Goal: Information Seeking & Learning: Learn about a topic

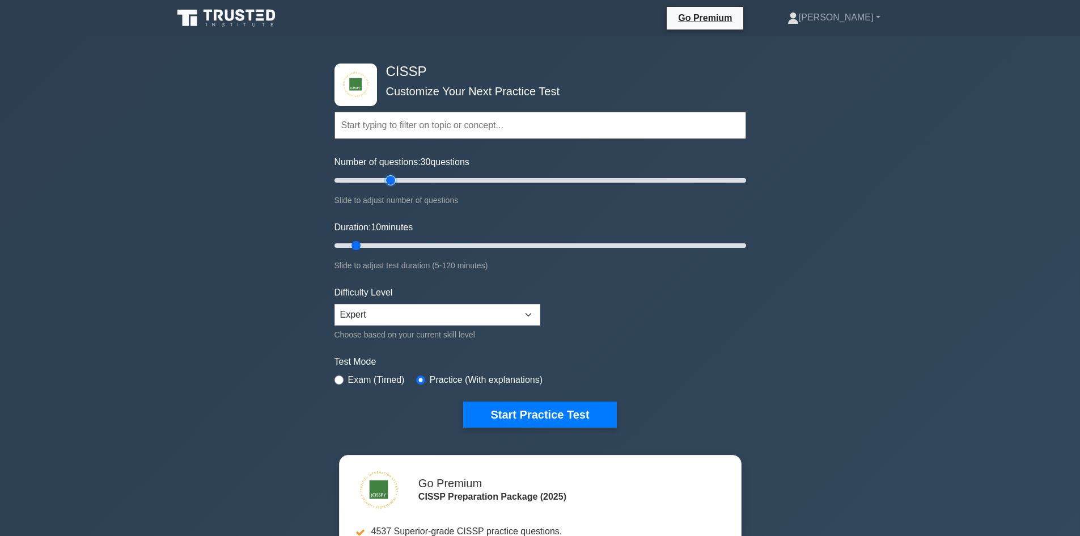
drag, startPoint x: 347, startPoint y: 181, endPoint x: 395, endPoint y: 180, distance: 47.6
type input "30"
click at [395, 180] on input "Number of questions: 30 questions" at bounding box center [540, 180] width 412 height 14
drag, startPoint x: 360, startPoint y: 244, endPoint x: 745, endPoint y: 254, distance: 385.6
type input "120"
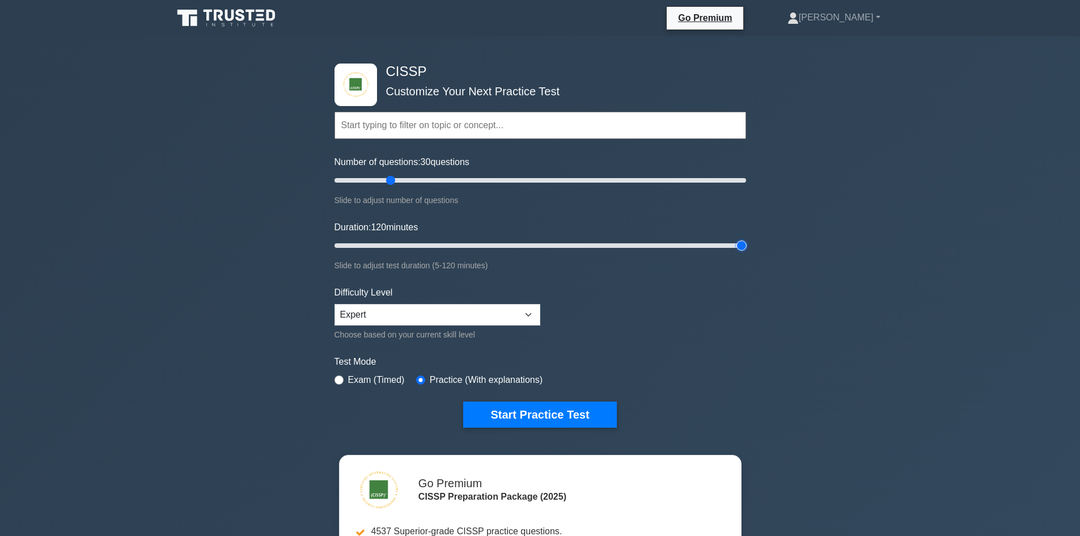
click at [745, 252] on input "Duration: 120 minutes" at bounding box center [540, 246] width 412 height 14
click at [583, 408] on button "Start Practice Test" at bounding box center [539, 414] width 153 height 26
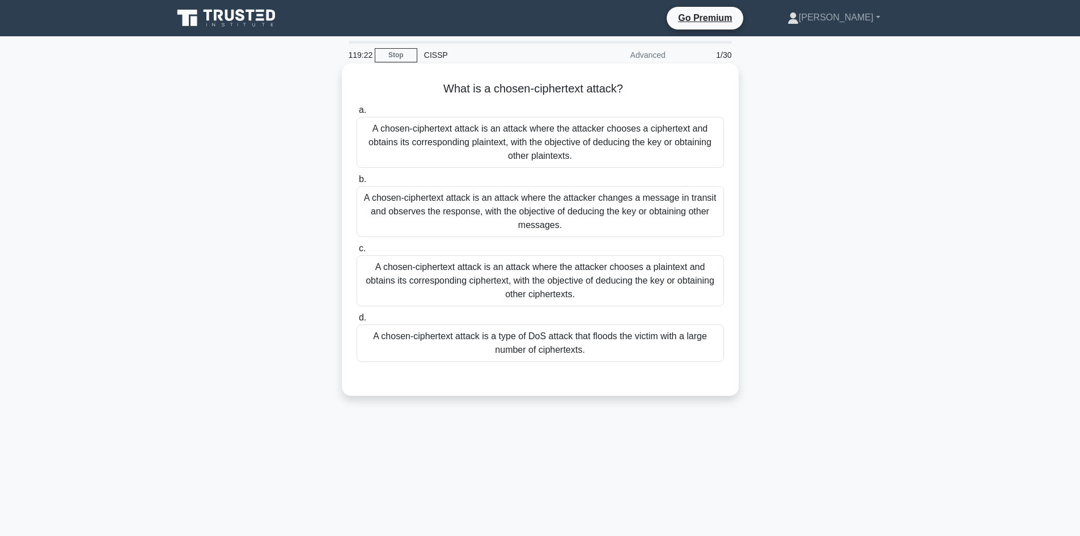
click at [552, 285] on div "A chosen-ciphertext attack is an attack where the attacker chooses a plaintext …" at bounding box center [540, 280] width 367 height 51
click at [357, 252] on input "c. A chosen-ciphertext attack is an attack where the attacker chooses a plainte…" at bounding box center [357, 248] width 0 height 7
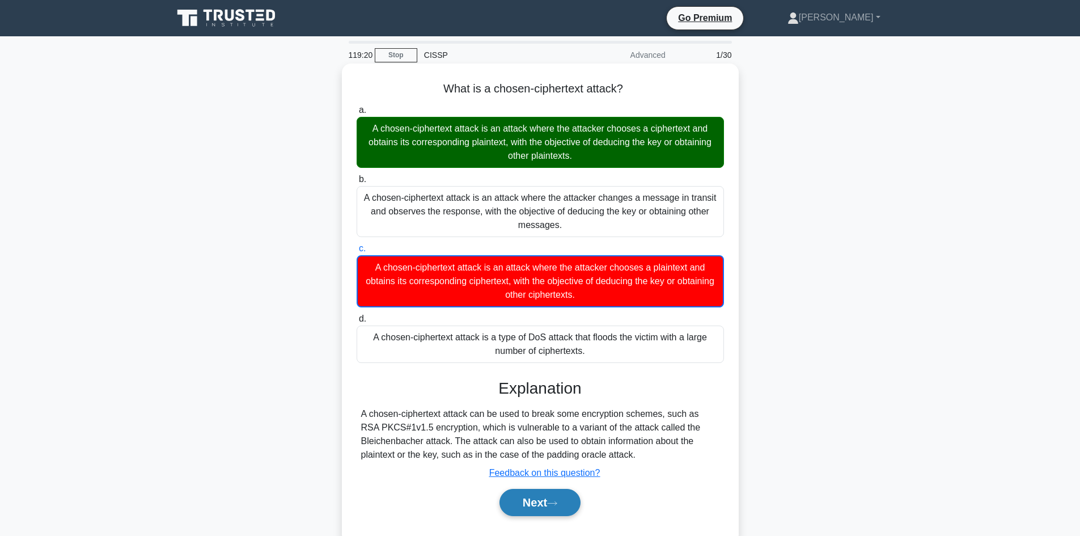
click at [519, 507] on button "Next" at bounding box center [539, 502] width 81 height 27
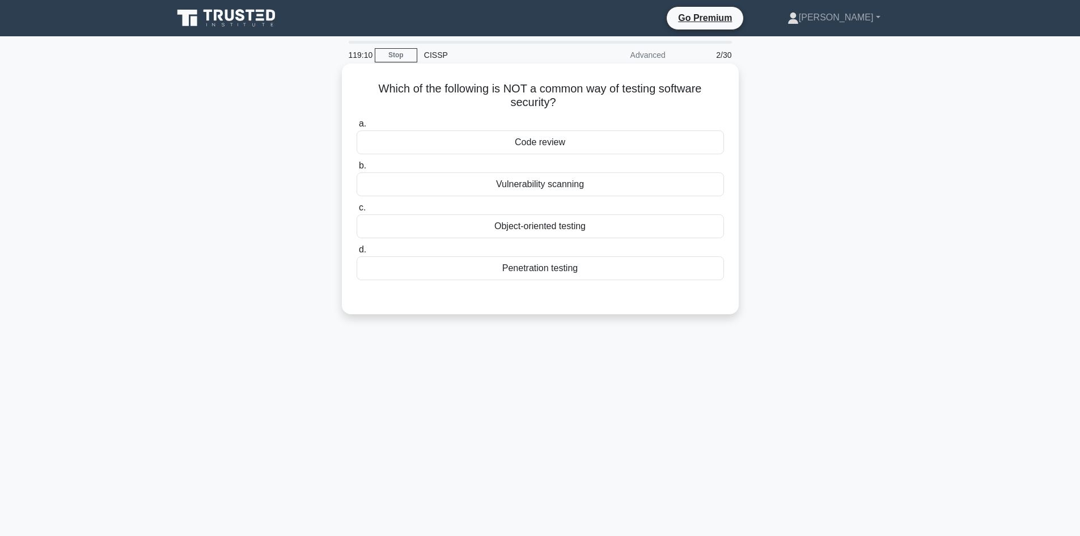
click at [529, 185] on div "Vulnerability scanning" at bounding box center [540, 184] width 367 height 24
click at [357, 169] on input "b. Vulnerability scanning" at bounding box center [357, 165] width 0 height 7
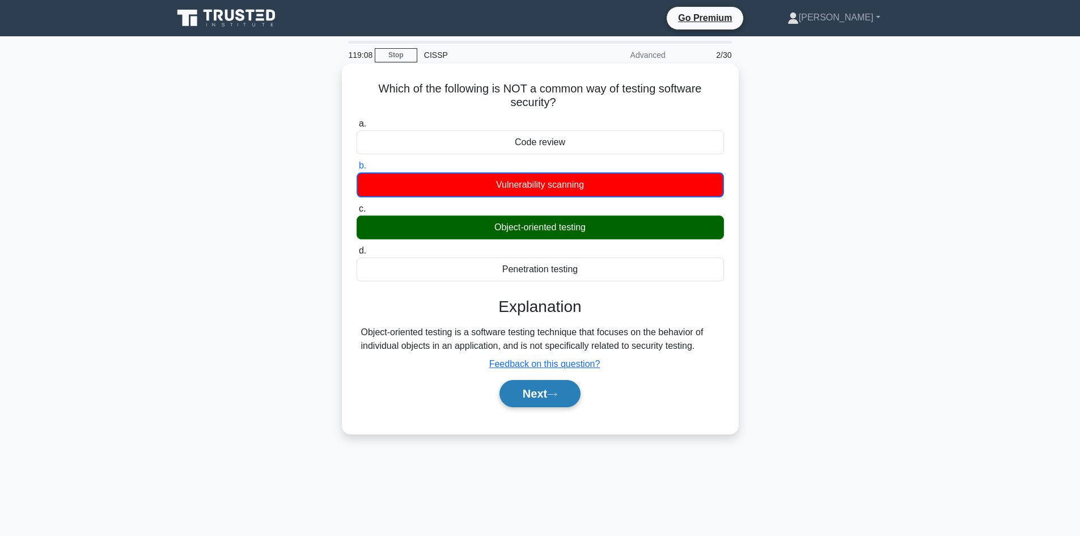
click at [542, 400] on button "Next" at bounding box center [539, 393] width 81 height 27
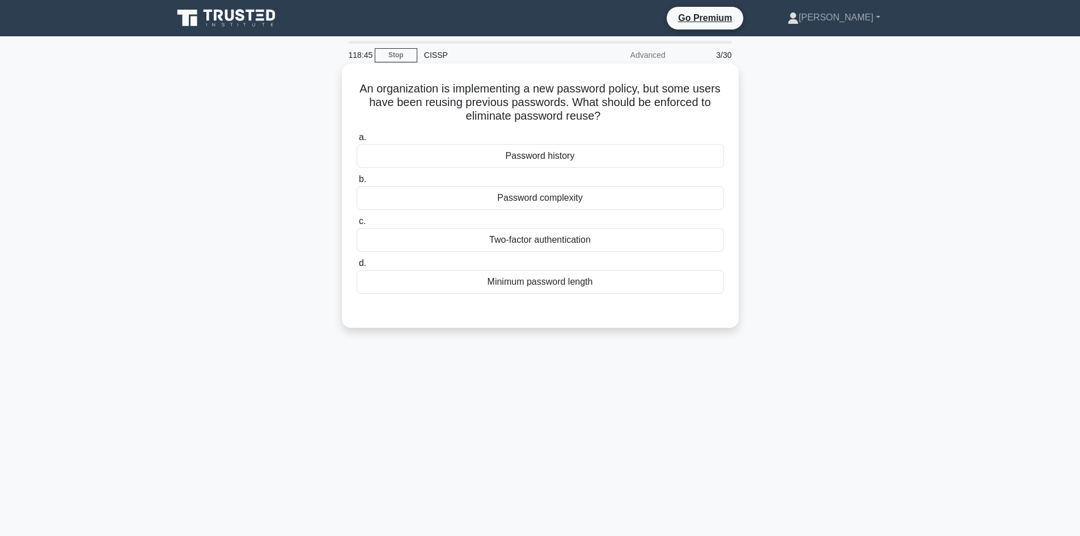
click at [523, 162] on div "Password history" at bounding box center [540, 156] width 367 height 24
click at [357, 141] on input "a. Password history" at bounding box center [357, 137] width 0 height 7
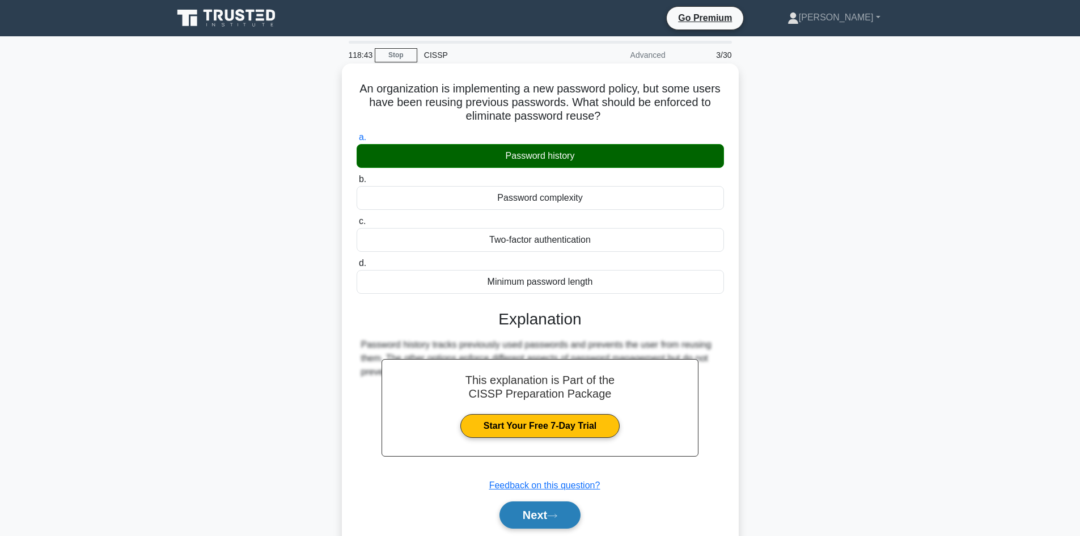
click at [536, 511] on button "Next" at bounding box center [539, 514] width 81 height 27
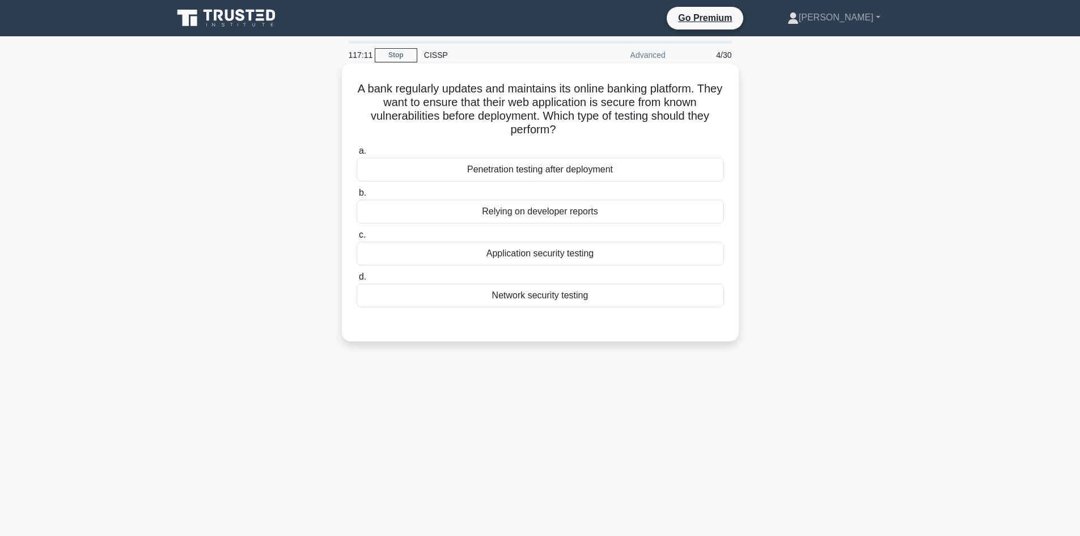
click at [586, 255] on div "Application security testing" at bounding box center [540, 253] width 367 height 24
click at [357, 239] on input "c. Application security testing" at bounding box center [357, 234] width 0 height 7
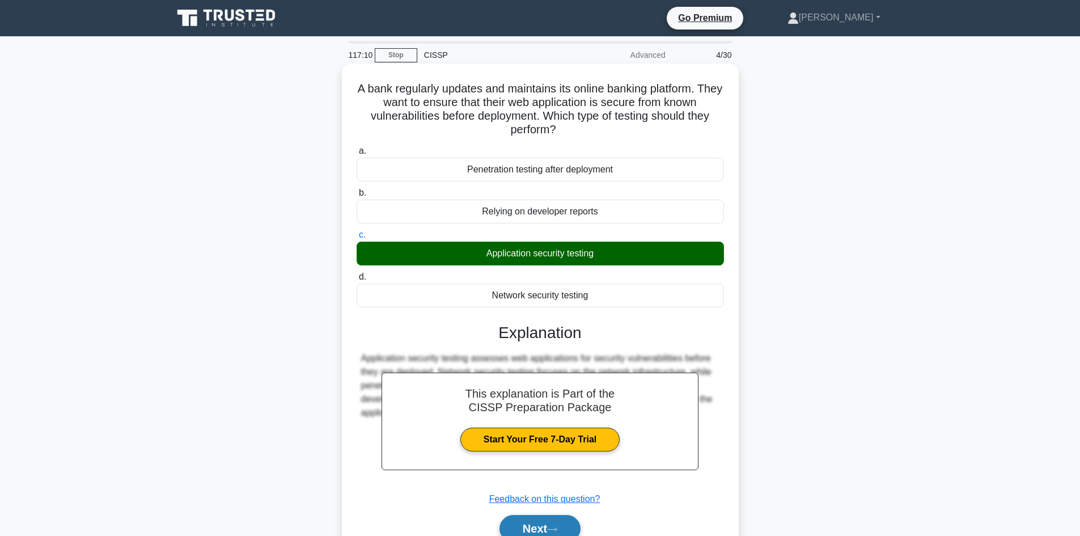
click at [511, 527] on button "Next" at bounding box center [539, 528] width 81 height 27
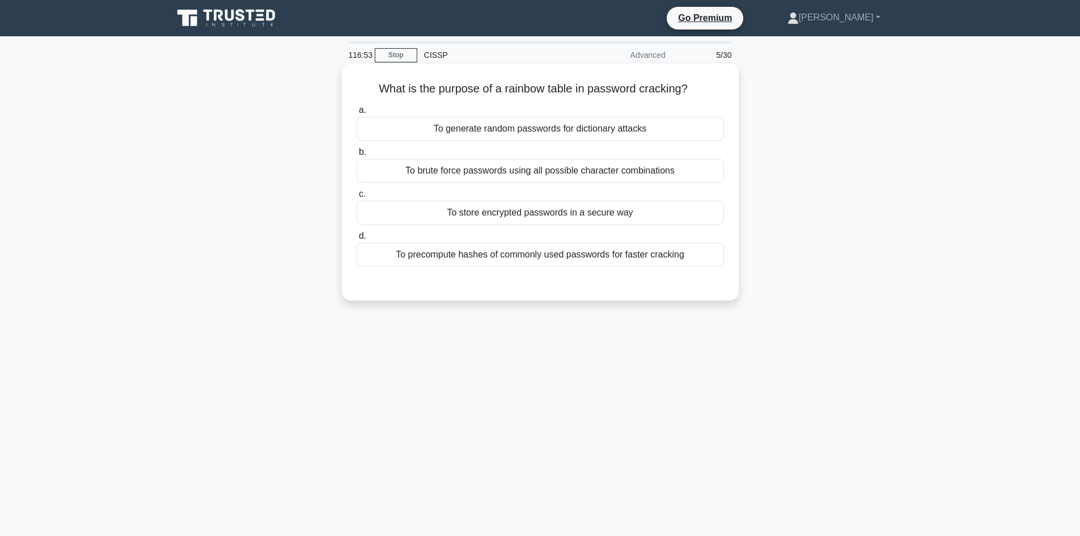
click at [562, 166] on div "To brute force passwords using all possible character combinations" at bounding box center [540, 171] width 367 height 24
click at [357, 156] on input "b. To brute force passwords using all possible character combinations" at bounding box center [357, 152] width 0 height 7
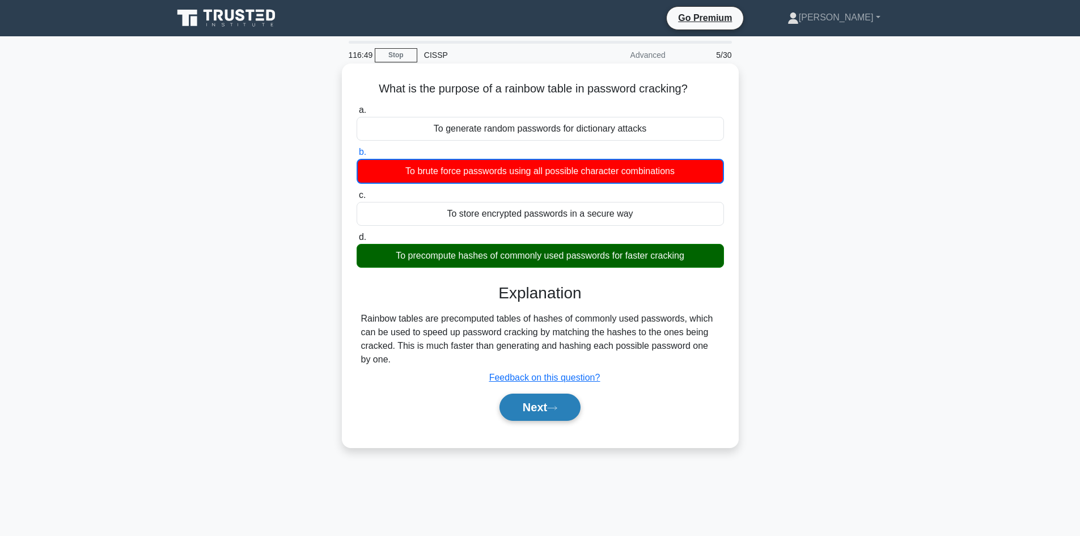
click at [556, 409] on icon at bounding box center [552, 408] width 10 height 6
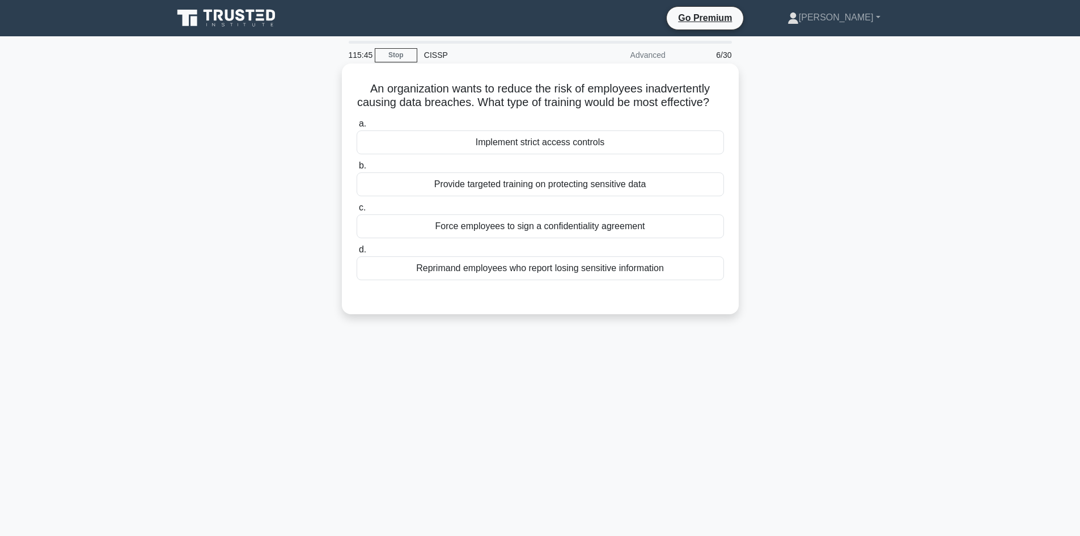
drag, startPoint x: 635, startPoint y: 154, endPoint x: 650, endPoint y: 151, distance: 15.6
click at [635, 154] on div "Implement strict access controls" at bounding box center [540, 142] width 367 height 24
click at [357, 128] on input "a. Implement strict access controls" at bounding box center [357, 123] width 0 height 7
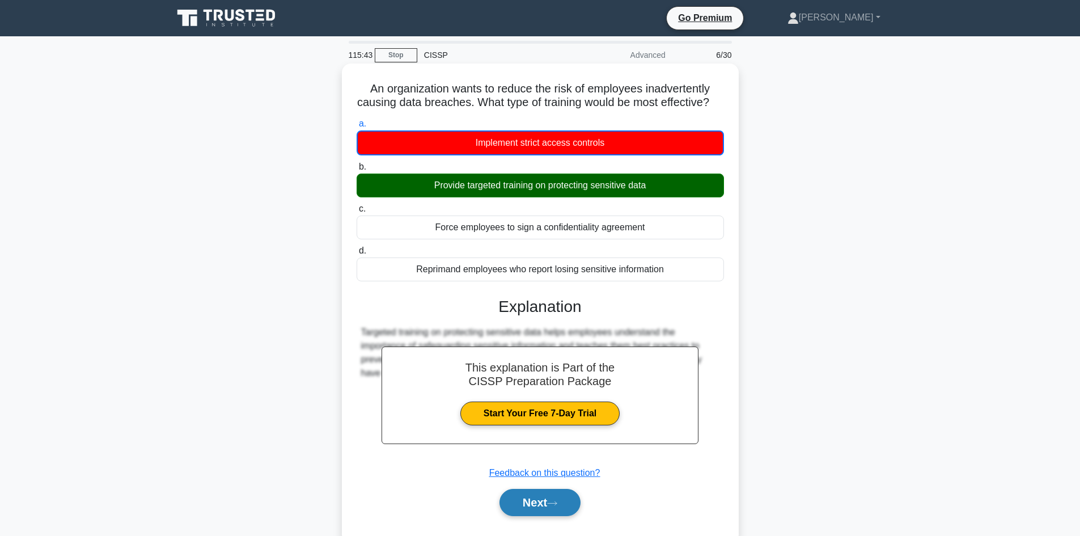
click at [556, 506] on icon at bounding box center [552, 503] width 10 height 6
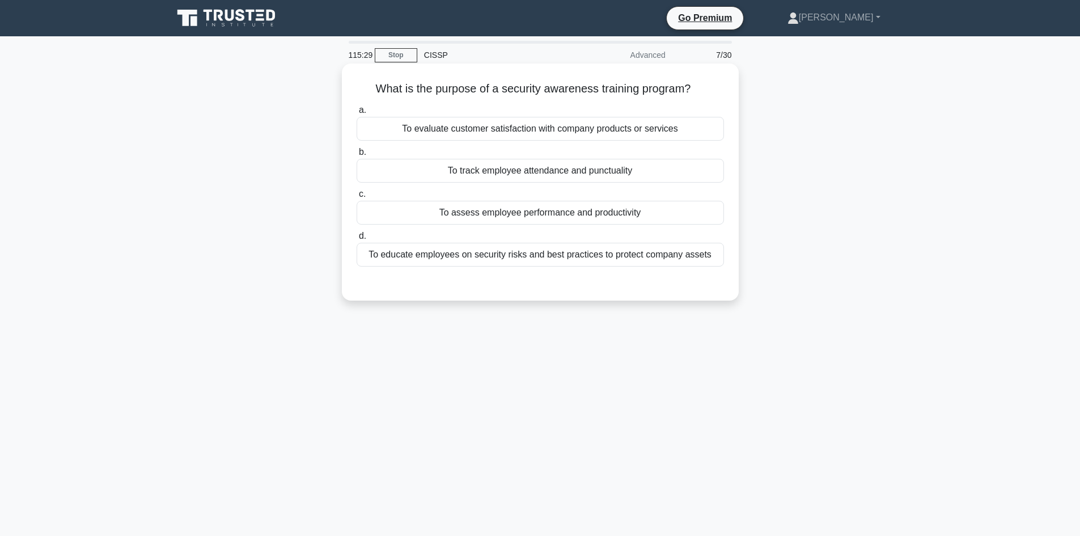
click at [610, 255] on div "To educate employees on security risks and best practices to protect company as…" at bounding box center [540, 255] width 367 height 24
click at [357, 240] on input "d. To educate employees on security risks and best practices to protect company…" at bounding box center [357, 235] width 0 height 7
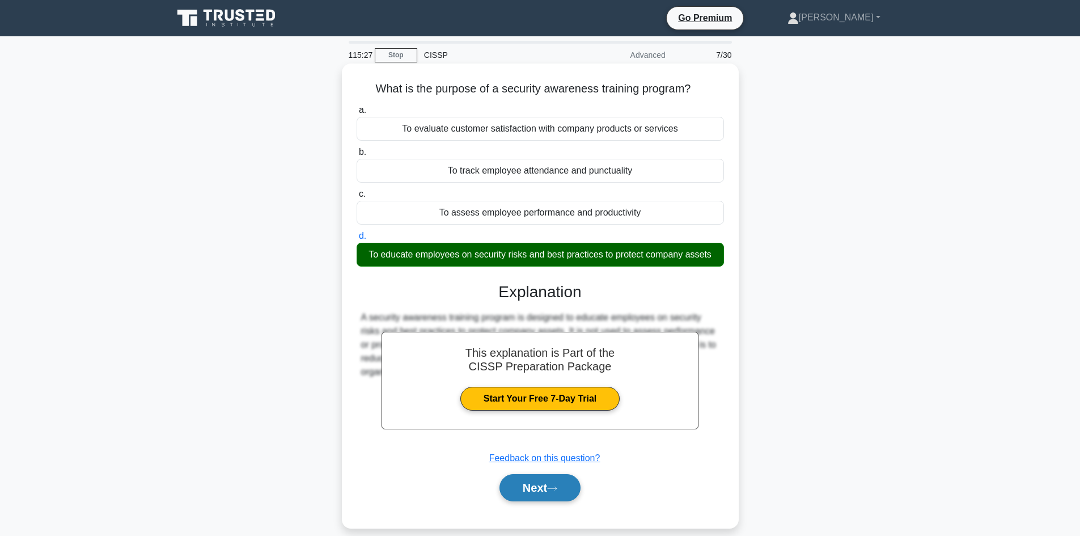
click at [542, 490] on button "Next" at bounding box center [539, 487] width 81 height 27
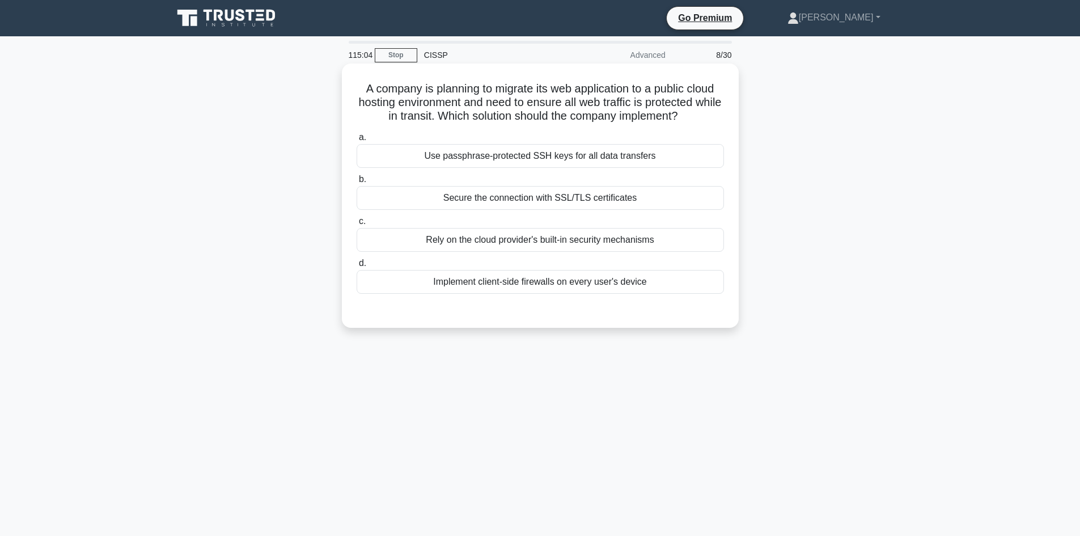
click at [509, 196] on div "Secure the connection with SSL/TLS certificates" at bounding box center [540, 198] width 367 height 24
click at [357, 183] on input "b. Secure the connection with SSL/TLS certificates" at bounding box center [357, 179] width 0 height 7
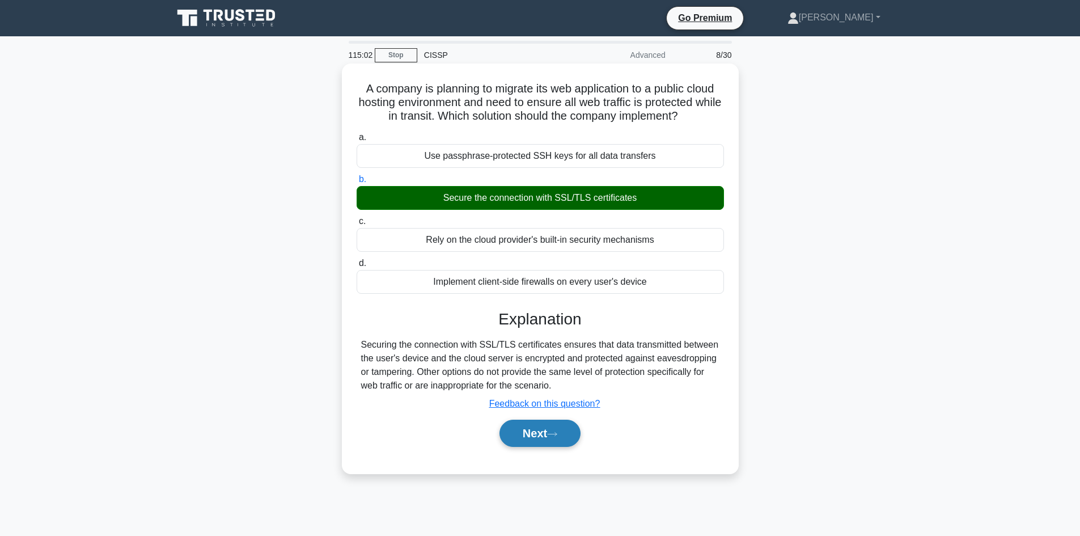
click at [536, 434] on button "Next" at bounding box center [539, 432] width 81 height 27
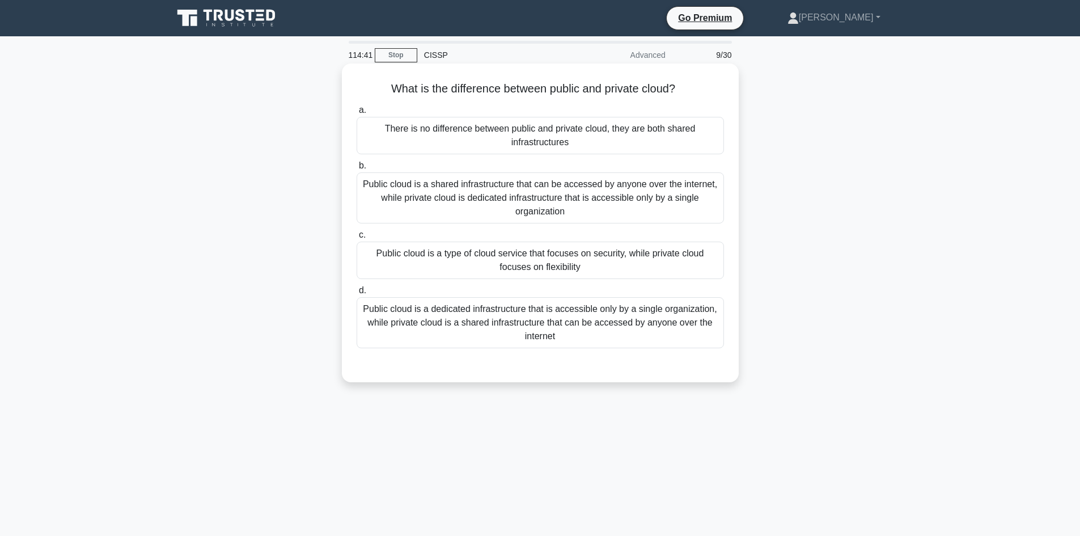
click at [549, 201] on div "Public cloud is a shared infrastructure that can be accessed by anyone over the…" at bounding box center [540, 197] width 367 height 51
click at [357, 169] on input "b. Public cloud is a shared infrastructure that can be accessed by anyone over …" at bounding box center [357, 165] width 0 height 7
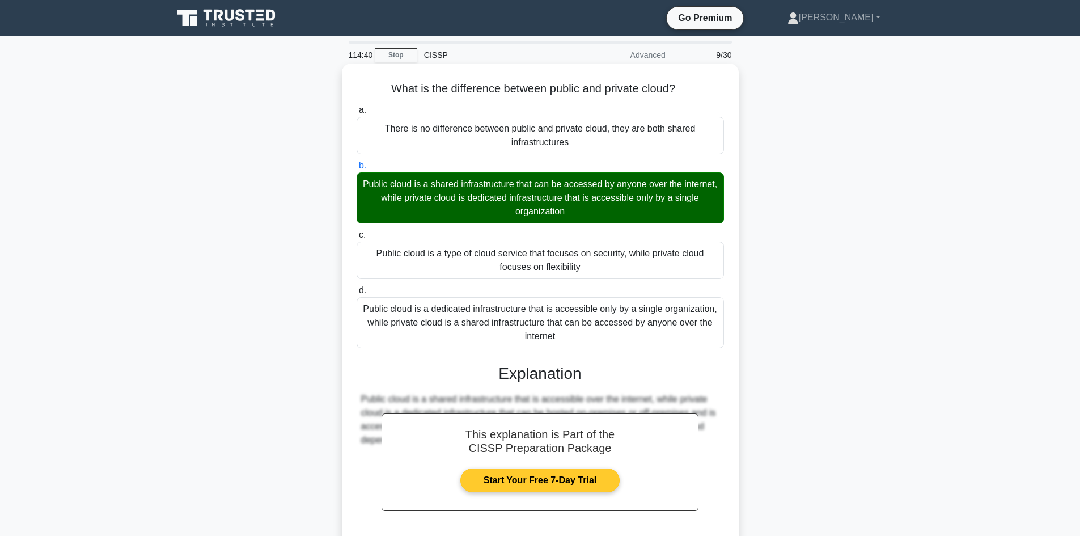
scroll to position [96, 0]
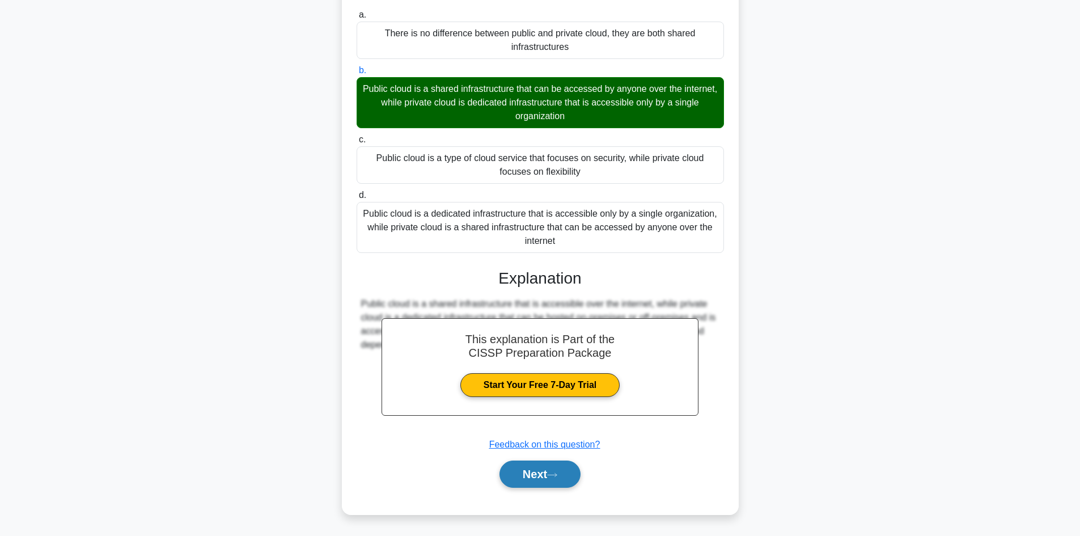
click at [543, 471] on button "Next" at bounding box center [539, 473] width 81 height 27
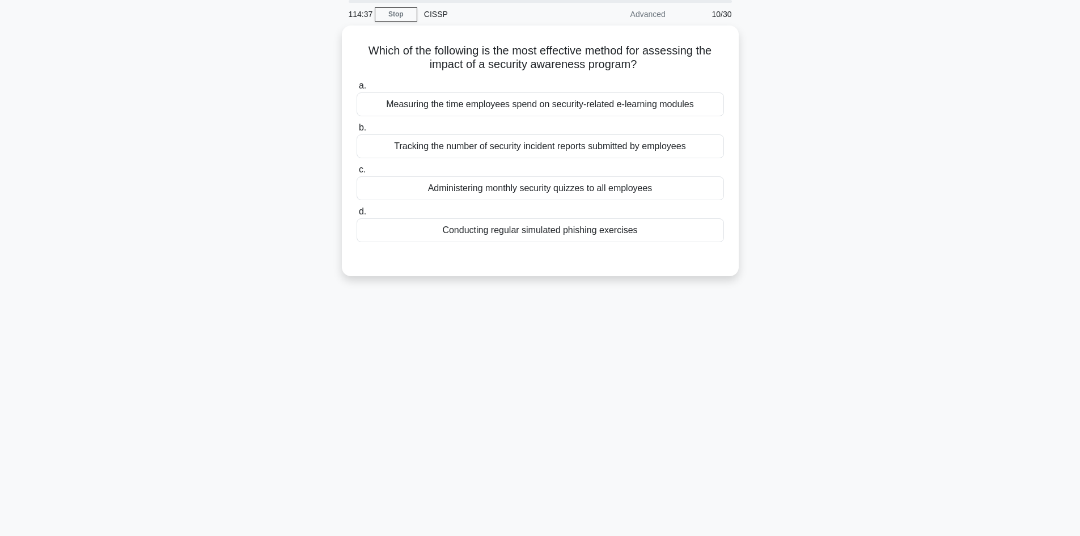
scroll to position [0, 0]
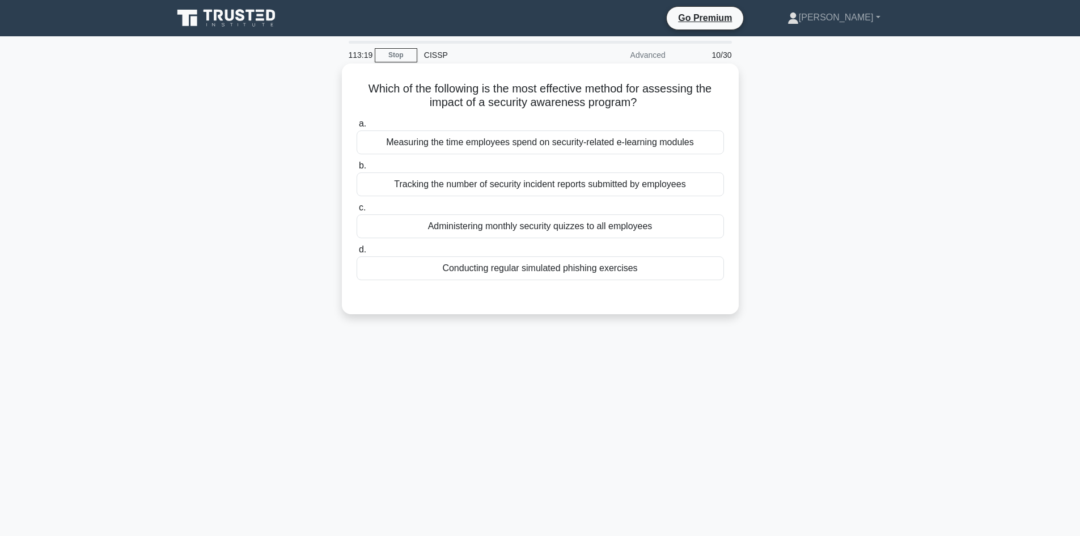
click at [566, 277] on div "Conducting regular simulated phishing exercises" at bounding box center [540, 268] width 367 height 24
click at [357, 253] on input "d. Conducting regular simulated phishing exercises" at bounding box center [357, 249] width 0 height 7
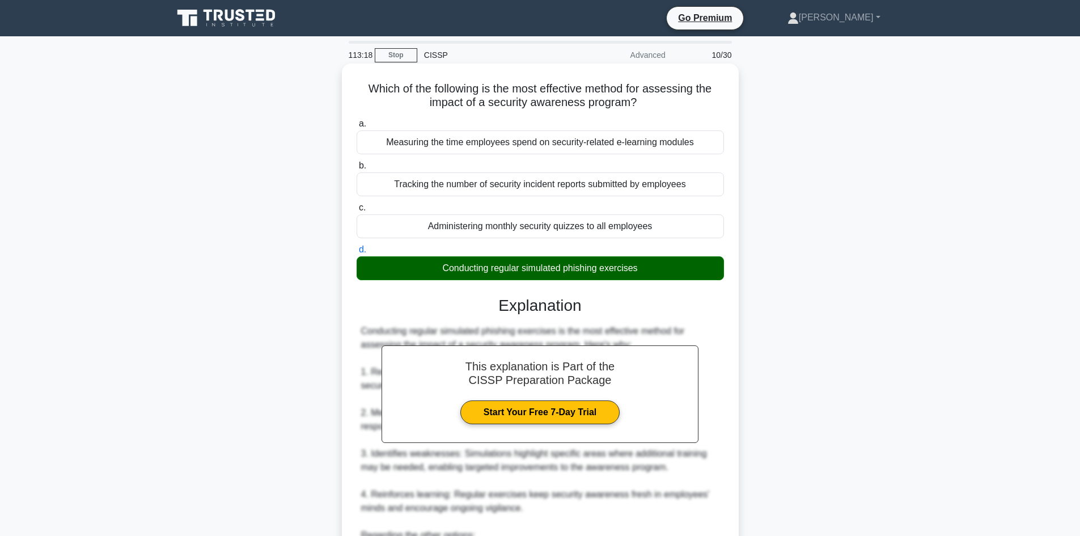
scroll to position [245, 0]
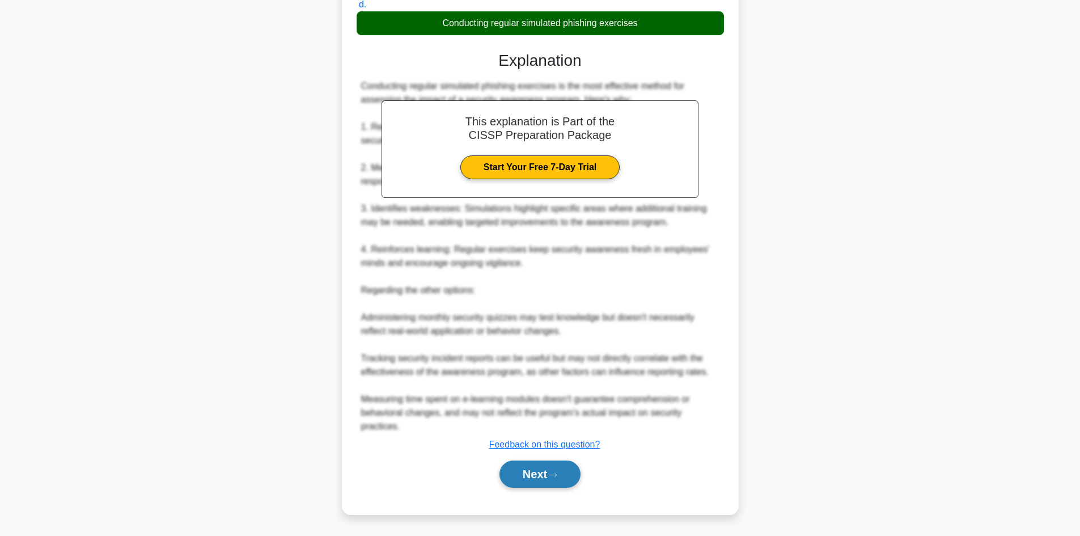
click at [567, 473] on button "Next" at bounding box center [539, 473] width 81 height 27
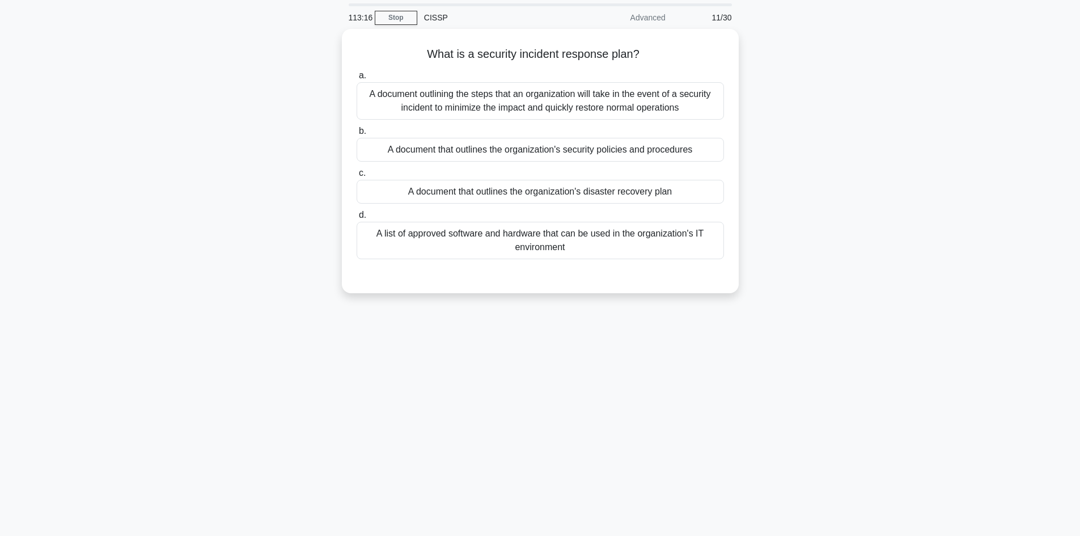
scroll to position [0, 0]
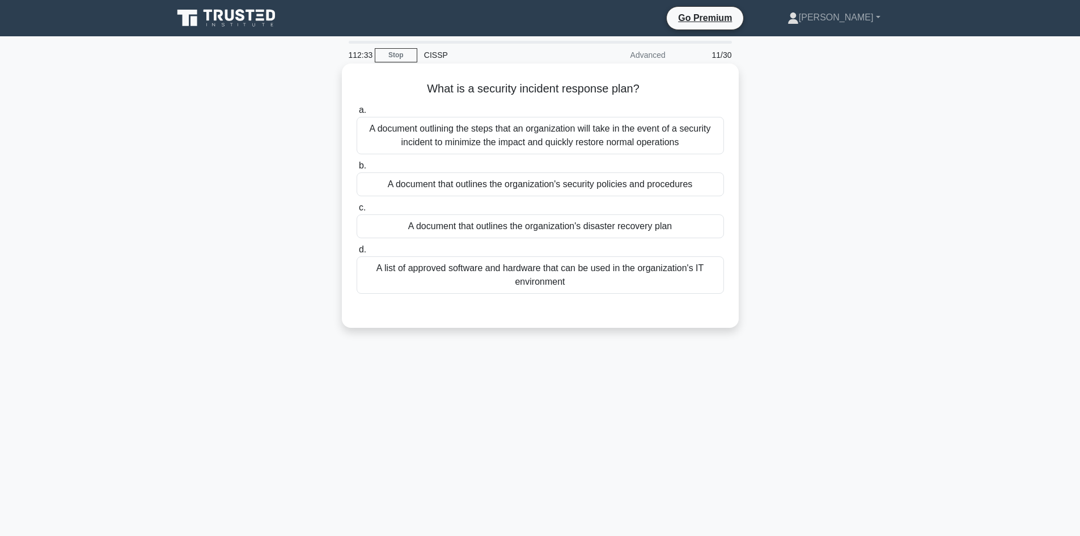
click at [648, 121] on div "A document outlining the steps that an organization will take in the event of a…" at bounding box center [540, 135] width 367 height 37
click at [357, 114] on input "a. A document outlining the steps that an organization will take in the event o…" at bounding box center [357, 110] width 0 height 7
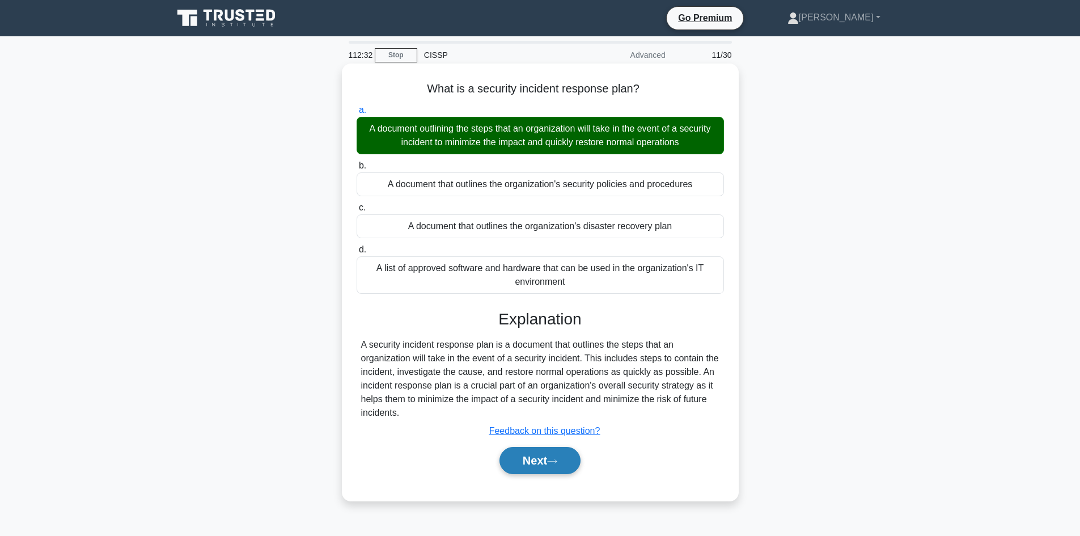
click at [529, 456] on button "Next" at bounding box center [539, 460] width 81 height 27
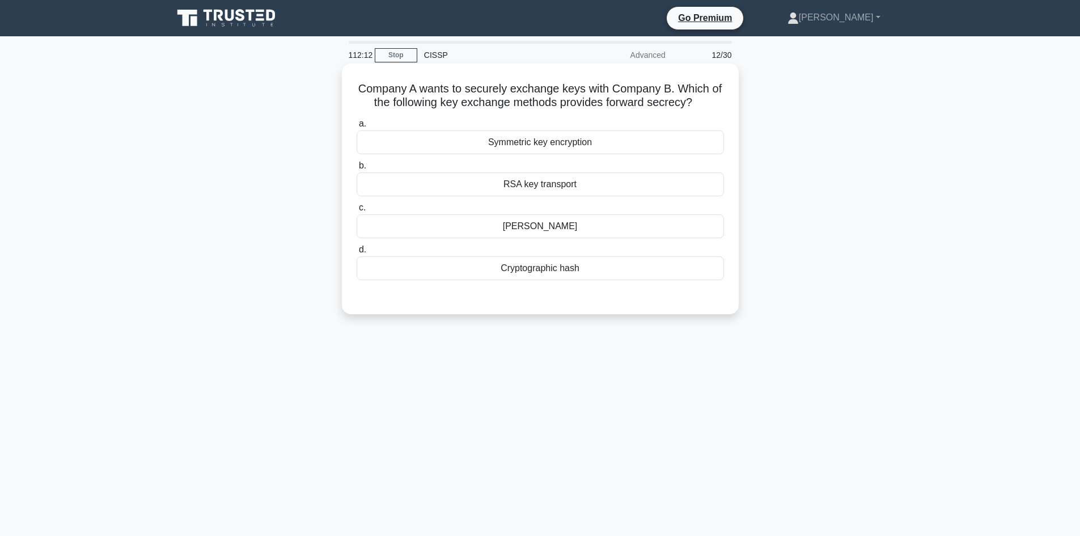
click at [575, 270] on div "Cryptographic hash" at bounding box center [540, 268] width 367 height 24
click at [357, 253] on input "d. Cryptographic hash" at bounding box center [357, 249] width 0 height 7
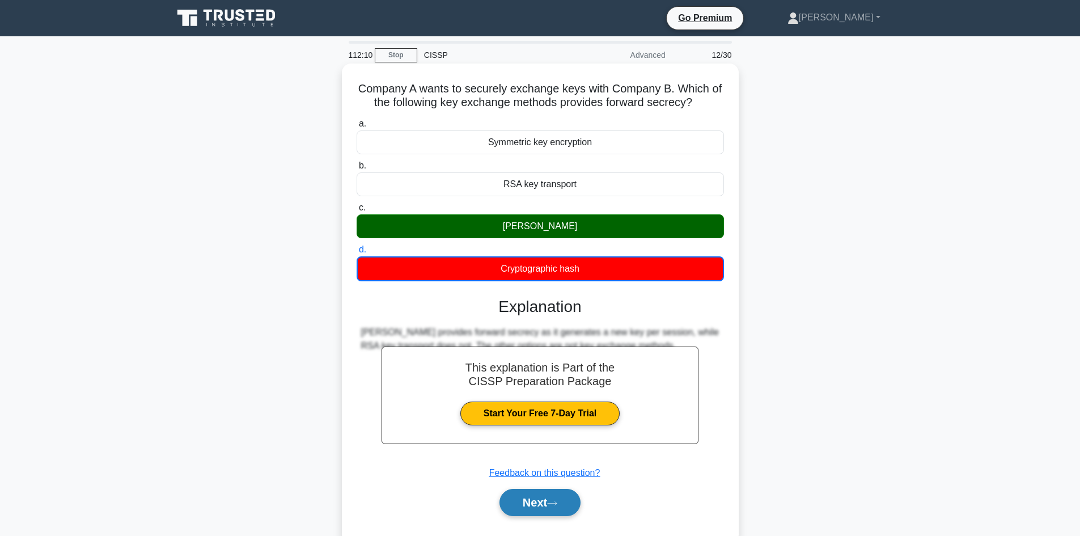
click at [550, 512] on button "Next" at bounding box center [539, 502] width 81 height 27
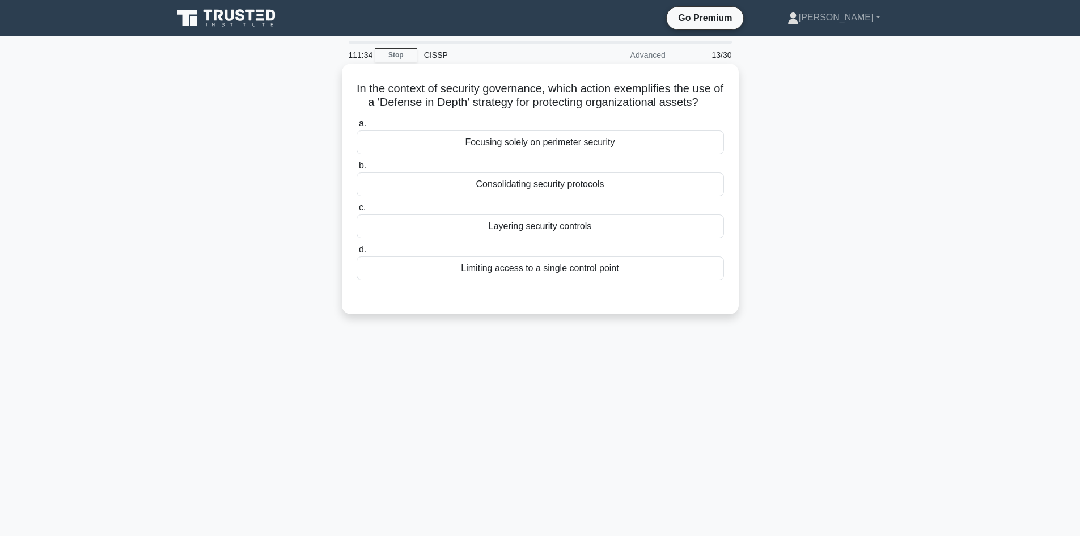
click at [597, 222] on div "Layering security controls" at bounding box center [540, 226] width 367 height 24
click at [357, 211] on input "c. Layering security controls" at bounding box center [357, 207] width 0 height 7
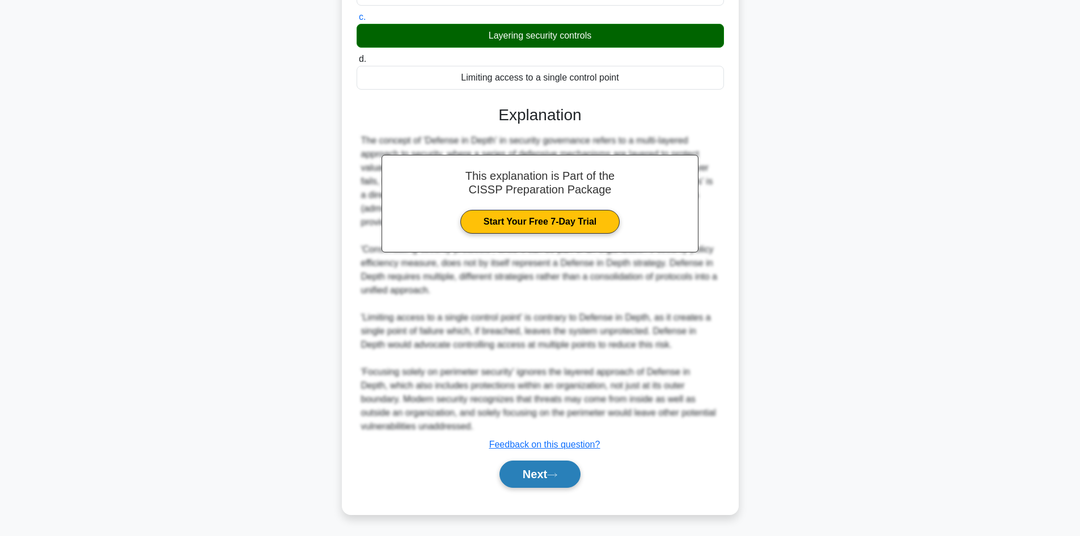
click at [531, 472] on button "Next" at bounding box center [539, 473] width 81 height 27
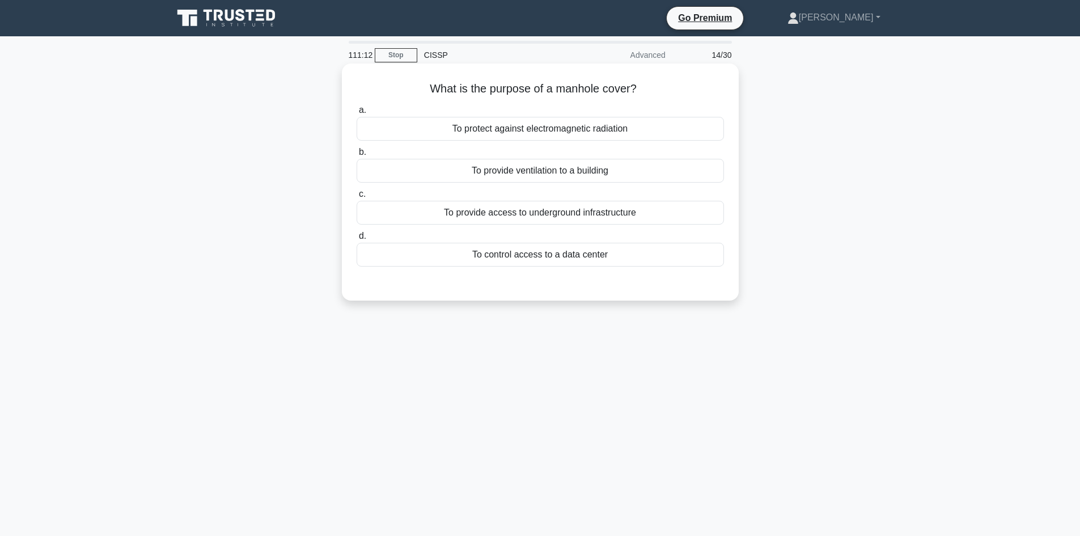
drag, startPoint x: 421, startPoint y: 88, endPoint x: 692, endPoint y: 86, distance: 271.0
click at [692, 86] on h5 "What is the purpose of a manhole cover? .spinner_0XTQ{transform-origin:center;a…" at bounding box center [540, 89] width 370 height 15
copy h5 "What is the purpose of a manhole cover?"
click at [574, 219] on div "To provide access to underground infrastructure" at bounding box center [540, 213] width 367 height 24
click at [357, 198] on input "c. To provide access to underground infrastructure" at bounding box center [357, 193] width 0 height 7
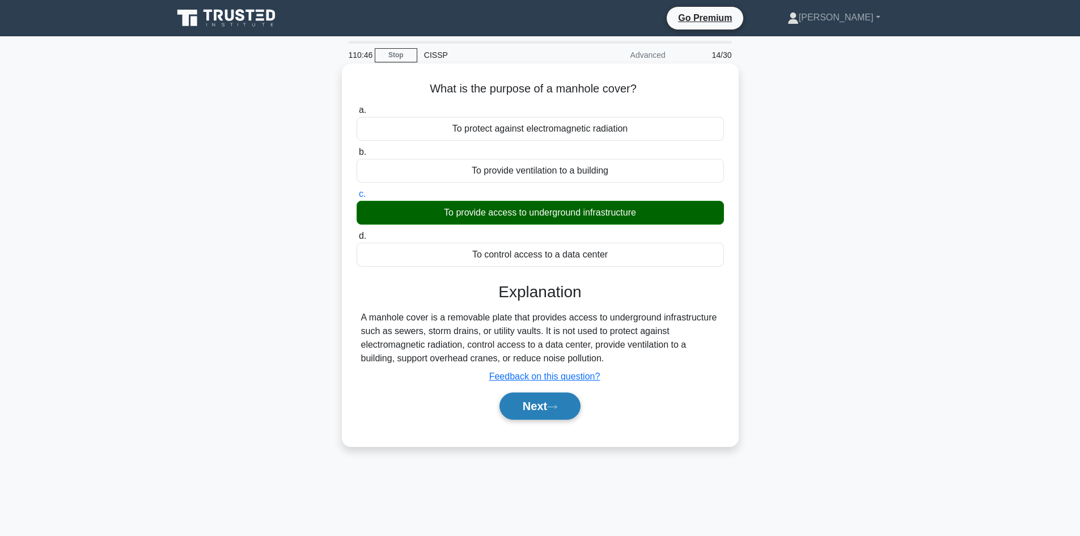
click at [544, 409] on button "Next" at bounding box center [539, 405] width 81 height 27
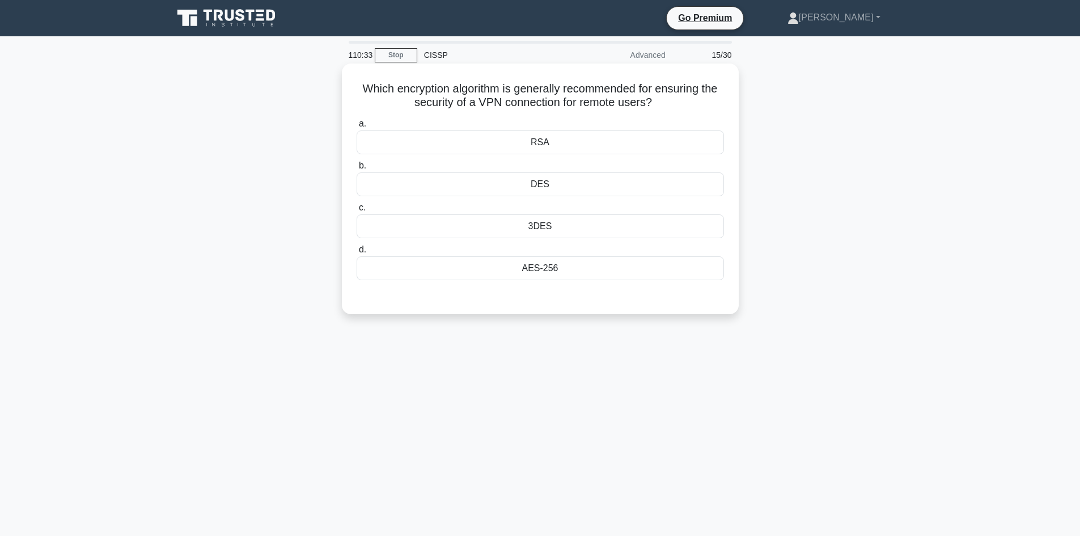
click at [554, 147] on div "RSA" at bounding box center [540, 142] width 367 height 24
click at [357, 128] on input "a. RSA" at bounding box center [357, 123] width 0 height 7
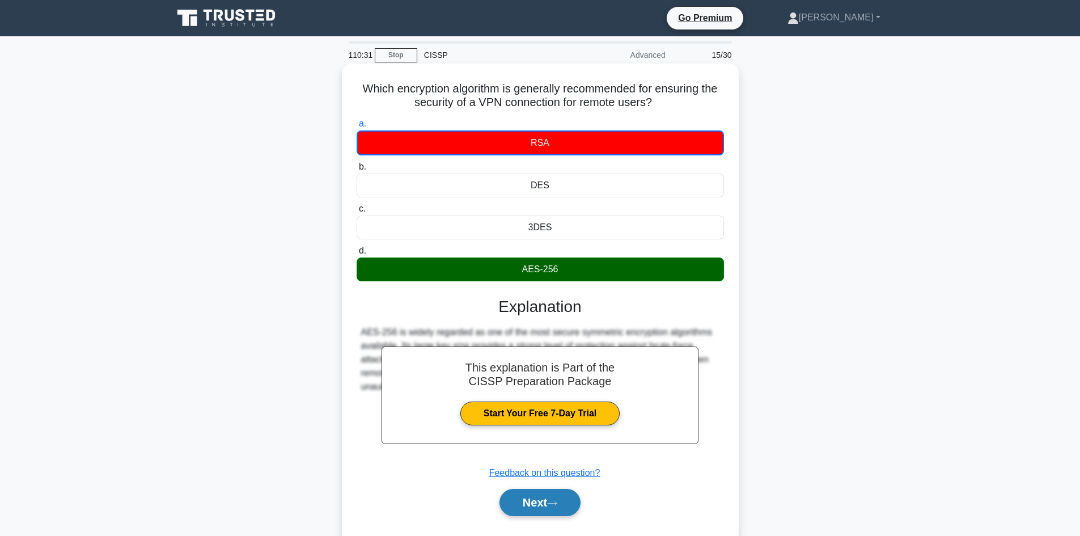
click at [529, 512] on button "Next" at bounding box center [539, 502] width 81 height 27
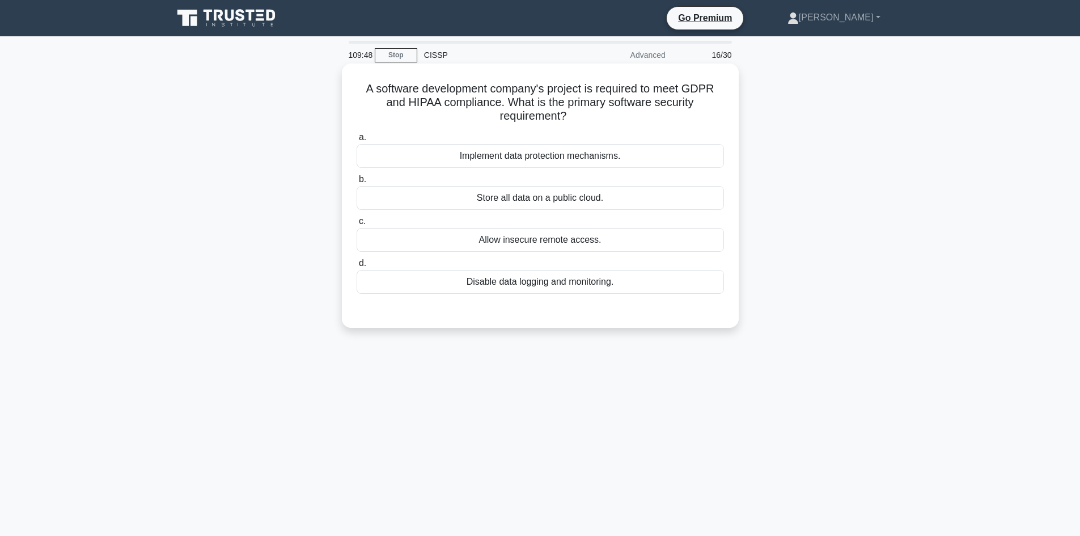
click at [627, 153] on div "Implement data protection mechanisms." at bounding box center [540, 156] width 367 height 24
click at [357, 141] on input "a. Implement data protection mechanisms." at bounding box center [357, 137] width 0 height 7
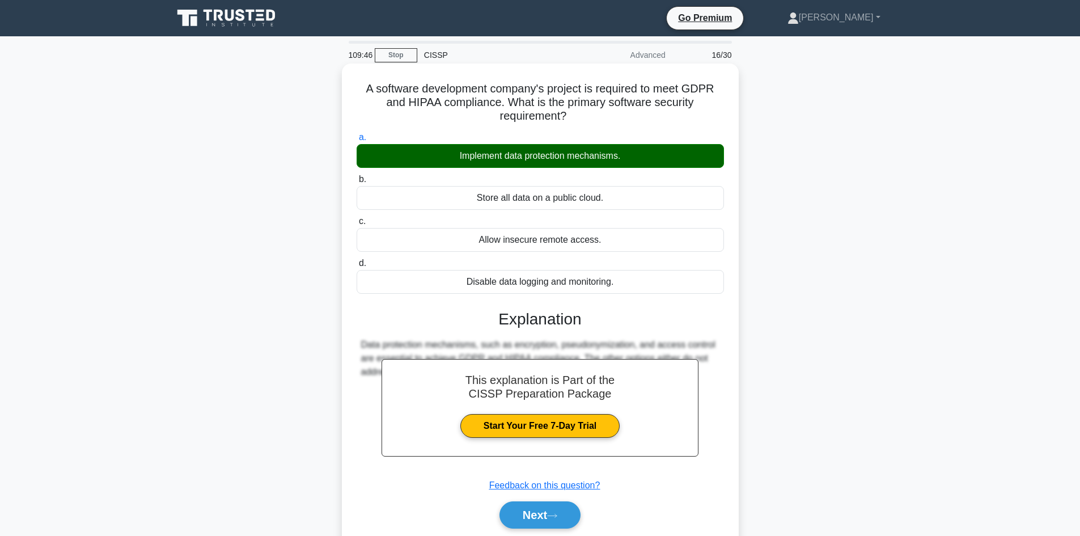
drag, startPoint x: 526, startPoint y: 517, endPoint x: 659, endPoint y: 460, distance: 144.3
click at [527, 517] on button "Next" at bounding box center [539, 514] width 81 height 27
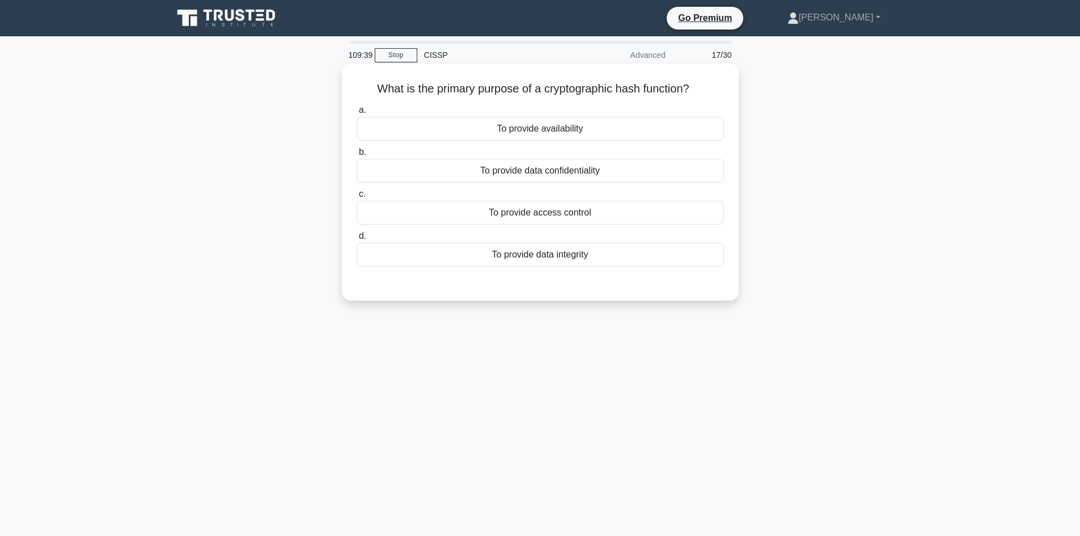
click at [579, 170] on div "To provide data confidentiality" at bounding box center [540, 171] width 367 height 24
click at [357, 156] on input "b. To provide data confidentiality" at bounding box center [357, 152] width 0 height 7
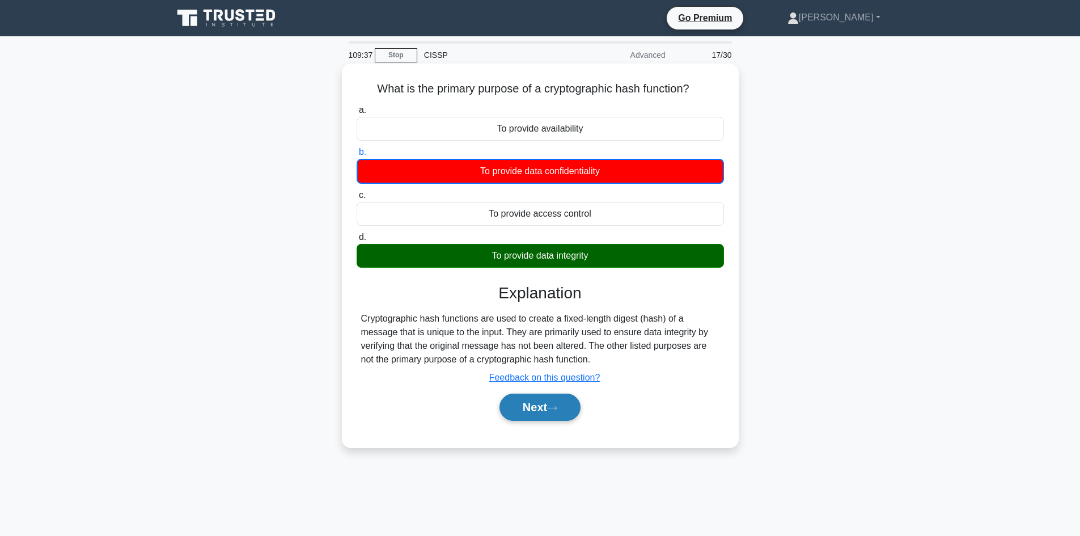
click at [535, 412] on button "Next" at bounding box center [539, 406] width 81 height 27
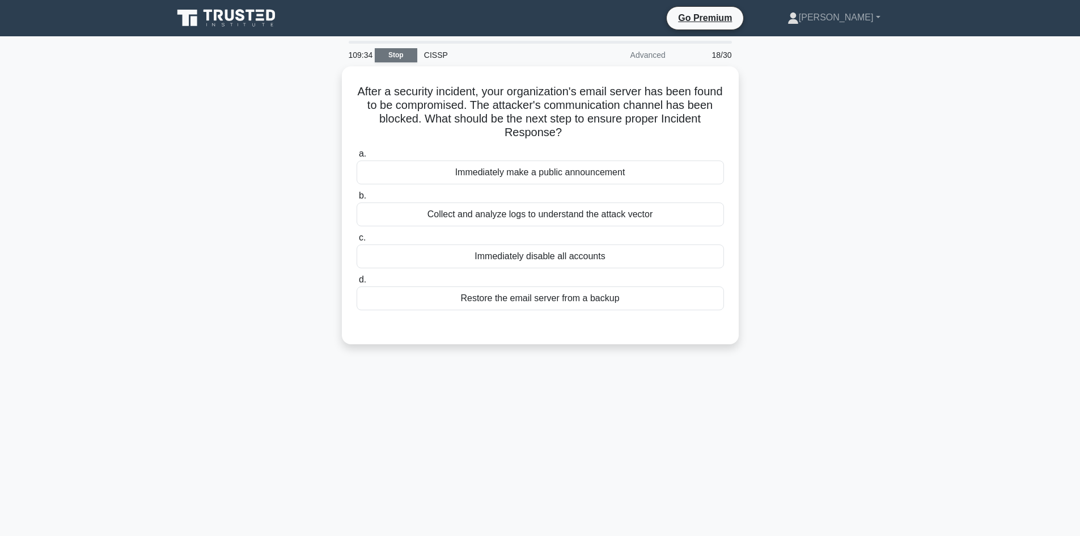
click at [402, 49] on link "Stop" at bounding box center [396, 55] width 43 height 14
